Goal: Navigation & Orientation: Find specific page/section

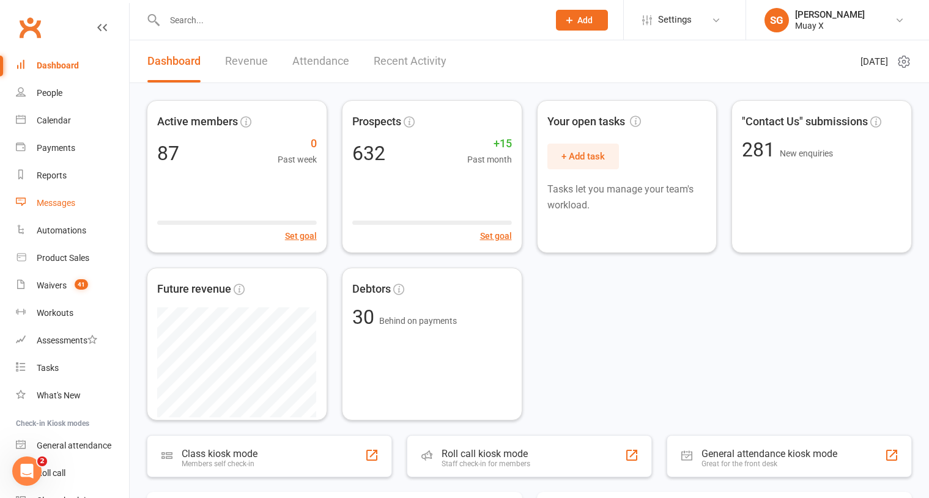
click at [79, 202] on link "Messages" at bounding box center [72, 204] width 113 height 28
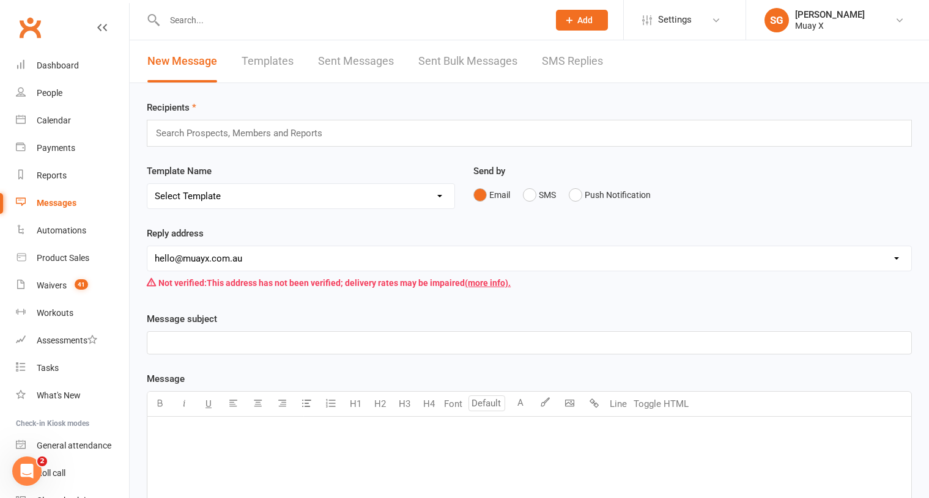
click at [593, 59] on link "SMS Replies" at bounding box center [572, 61] width 61 height 42
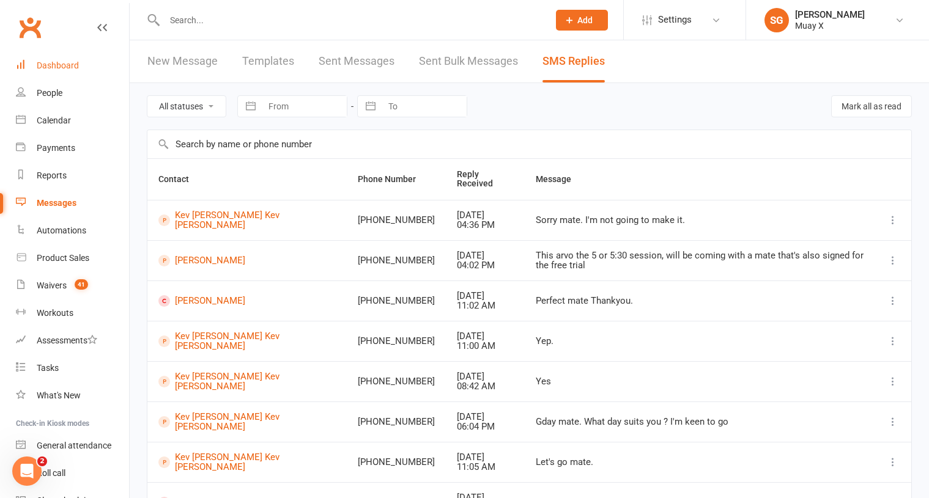
click at [46, 60] on link "Dashboard" at bounding box center [72, 66] width 113 height 28
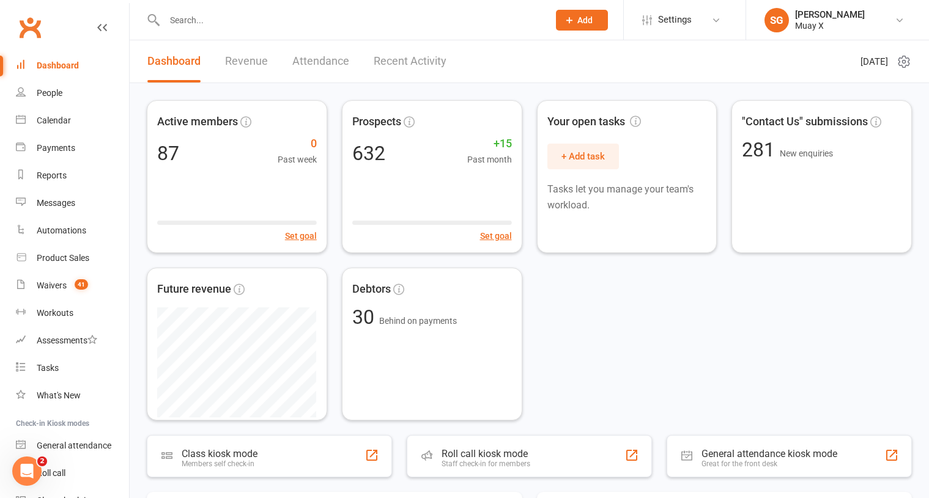
click at [422, 61] on link "Recent Activity" at bounding box center [410, 61] width 73 height 42
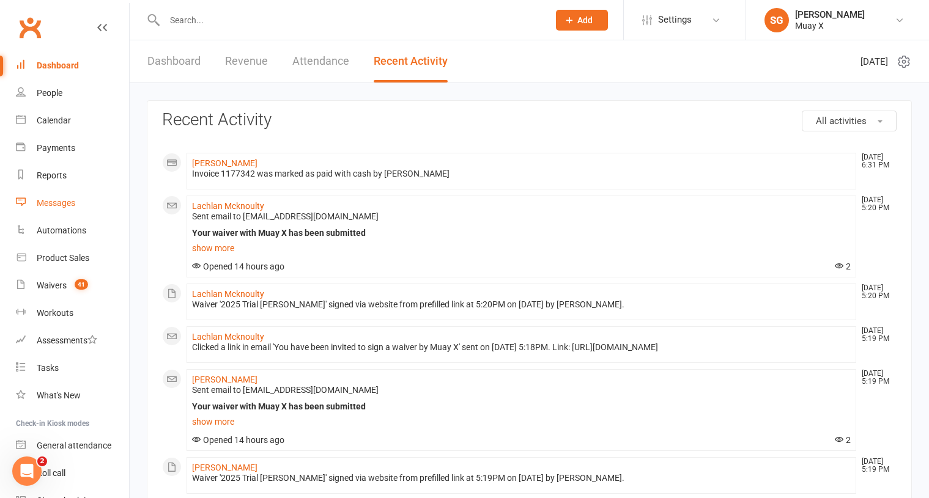
click at [61, 197] on link "Messages" at bounding box center [72, 204] width 113 height 28
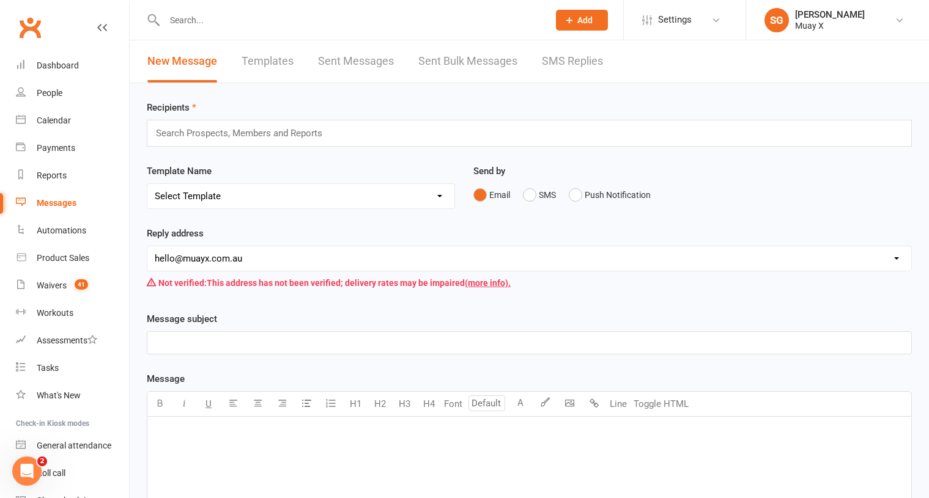
click at [571, 62] on link "SMS Replies" at bounding box center [572, 61] width 61 height 42
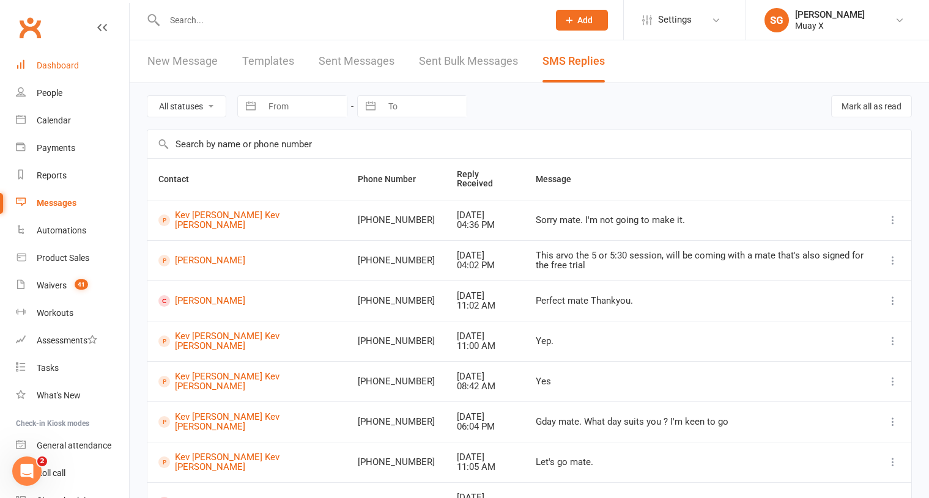
click at [53, 65] on div "Dashboard" at bounding box center [58, 66] width 42 height 10
